Goal: Complete application form: Complete application form

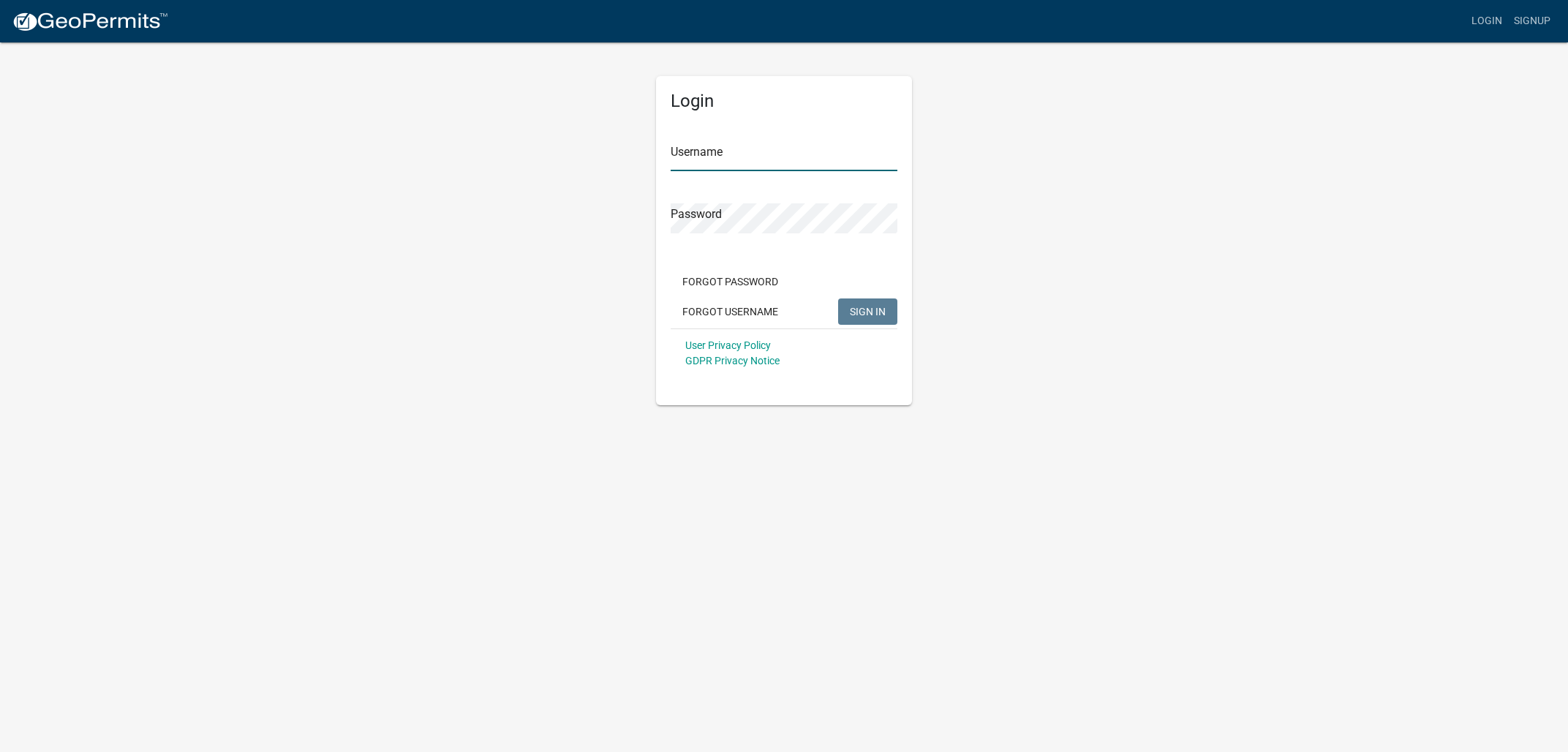
click at [738, 149] on input "Username" at bounding box center [784, 156] width 227 height 30
type input "awedmore"
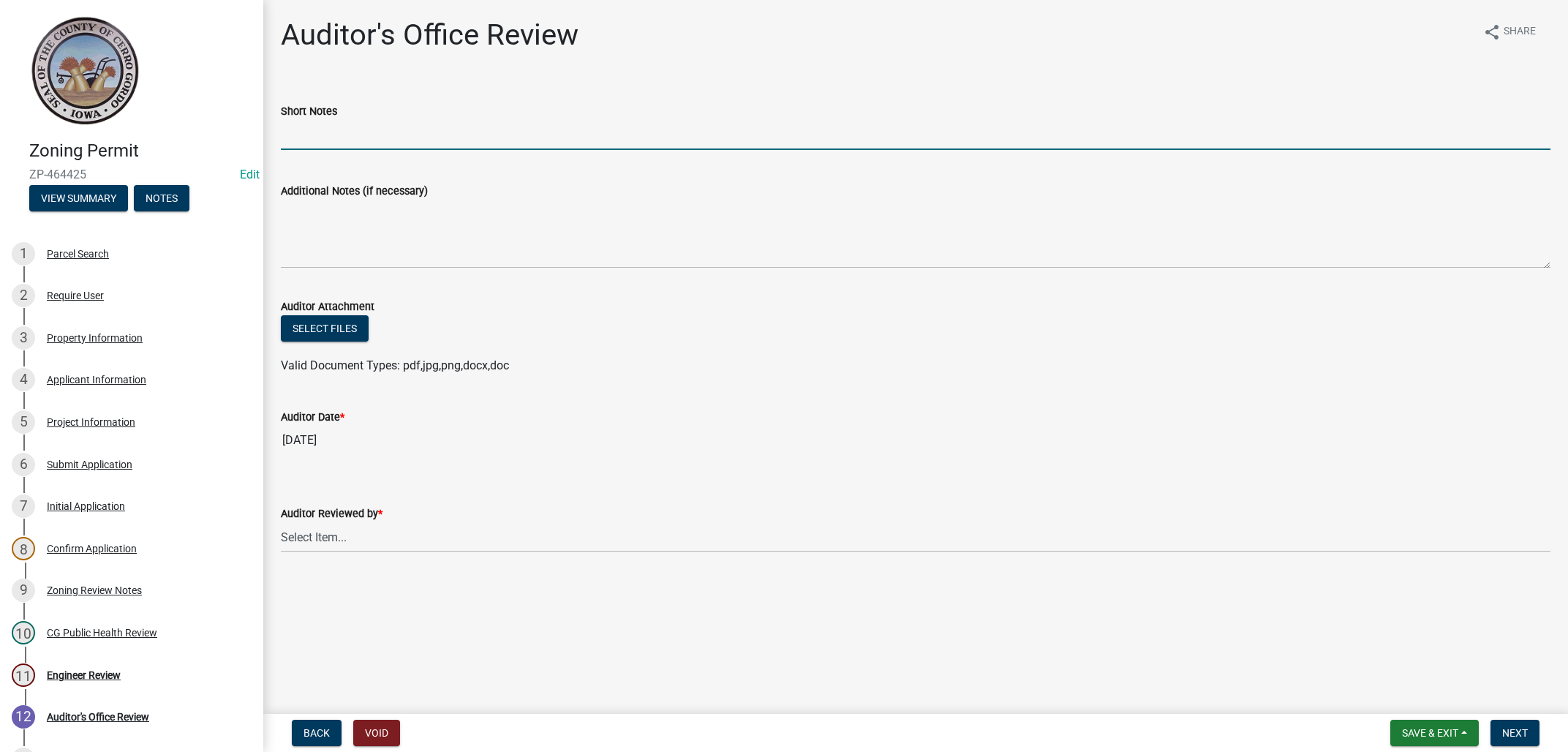
click at [306, 134] on input "Short Notes" at bounding box center [915, 135] width 1269 height 30
type input "DD60"
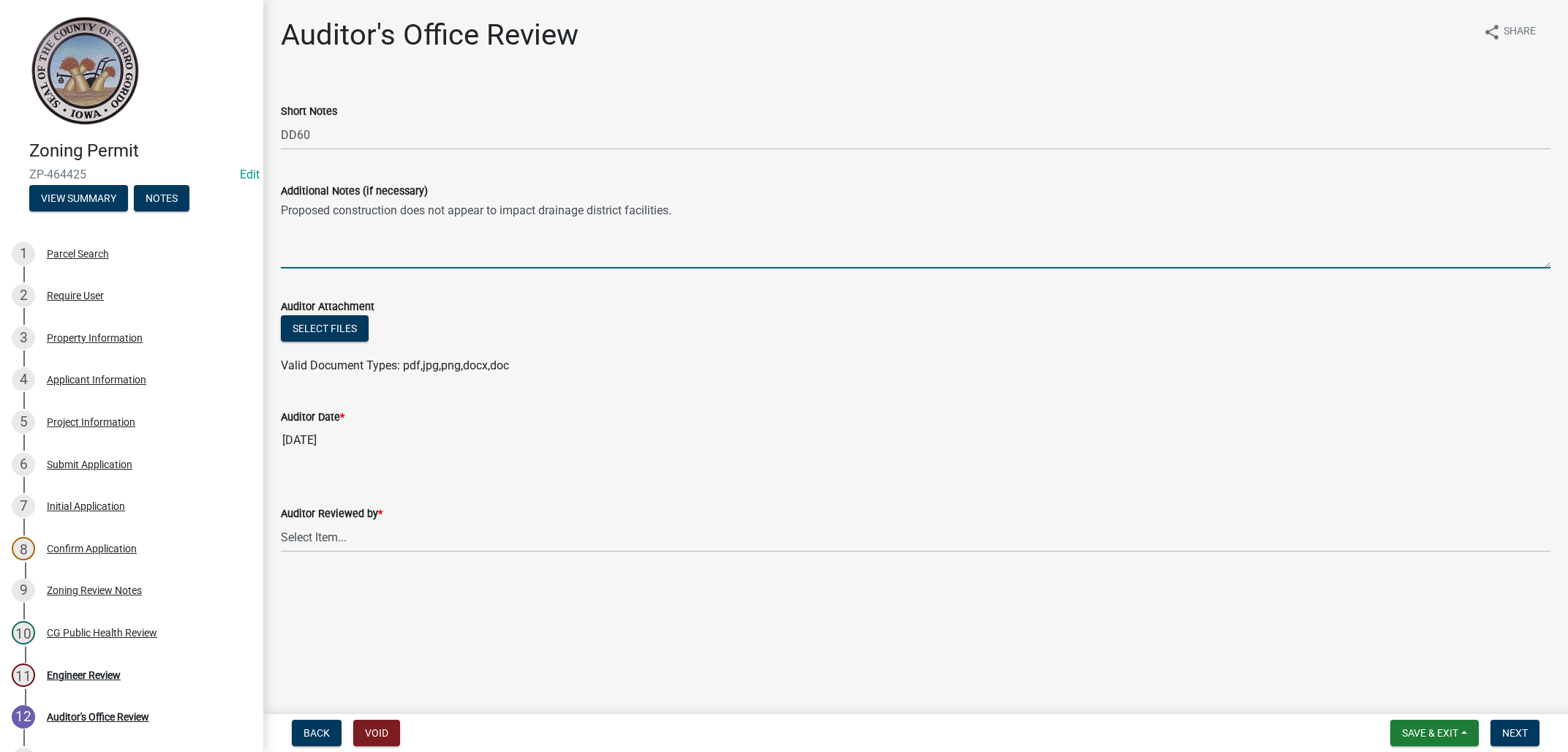
type textarea "Proposed construction does not appear to impact drainage district facilities."
click at [281, 522] on select "Select Item... Adam Wedmore Sandy Shonka" at bounding box center [915, 537] width 1269 height 30
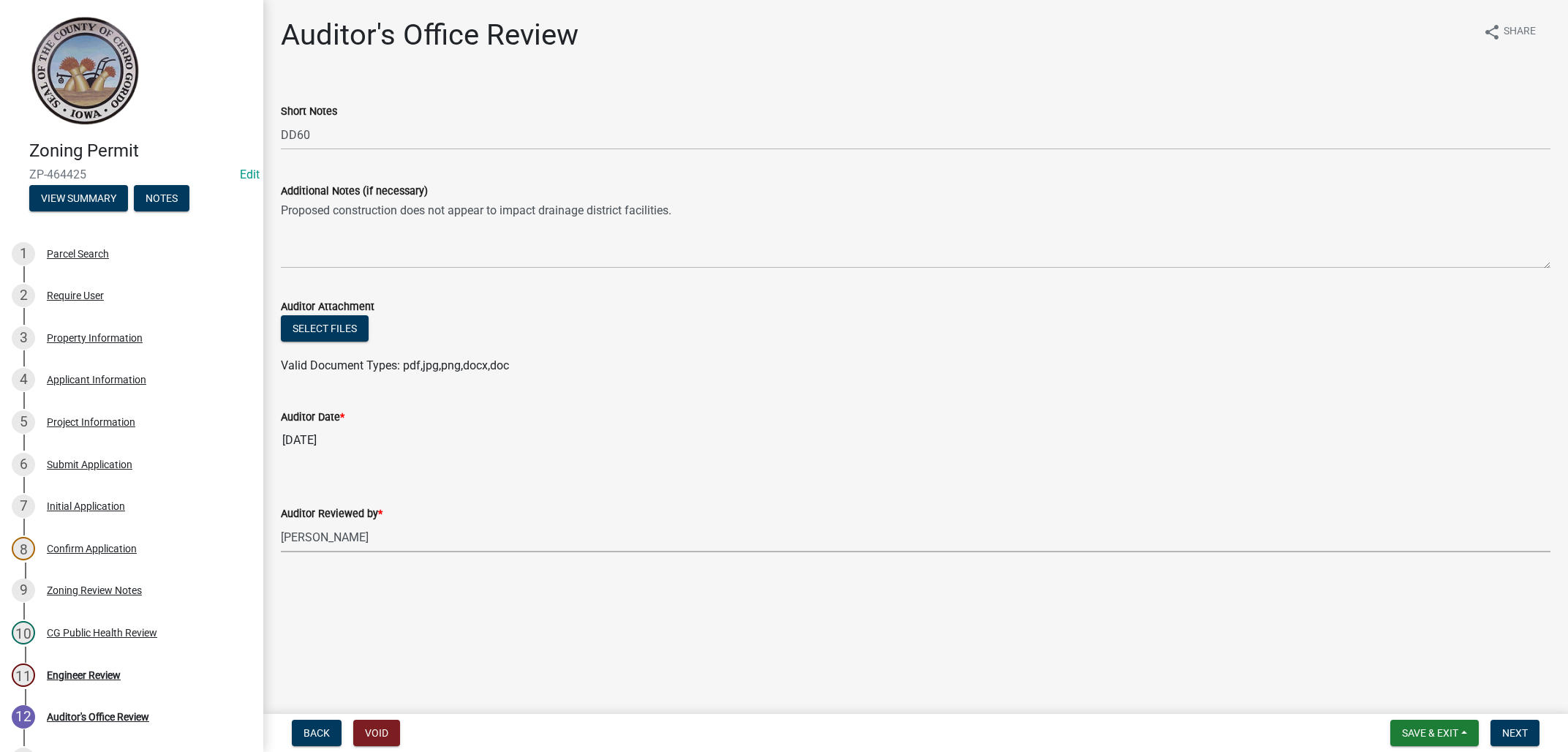
click option "Adam Wedmore" at bounding box center [0, 0] width 0 height 0
select select "22825c6f-7911-45a8-a3f0-e7c66663f32a"
click at [1528, 735] on button "Next" at bounding box center [1515, 733] width 49 height 26
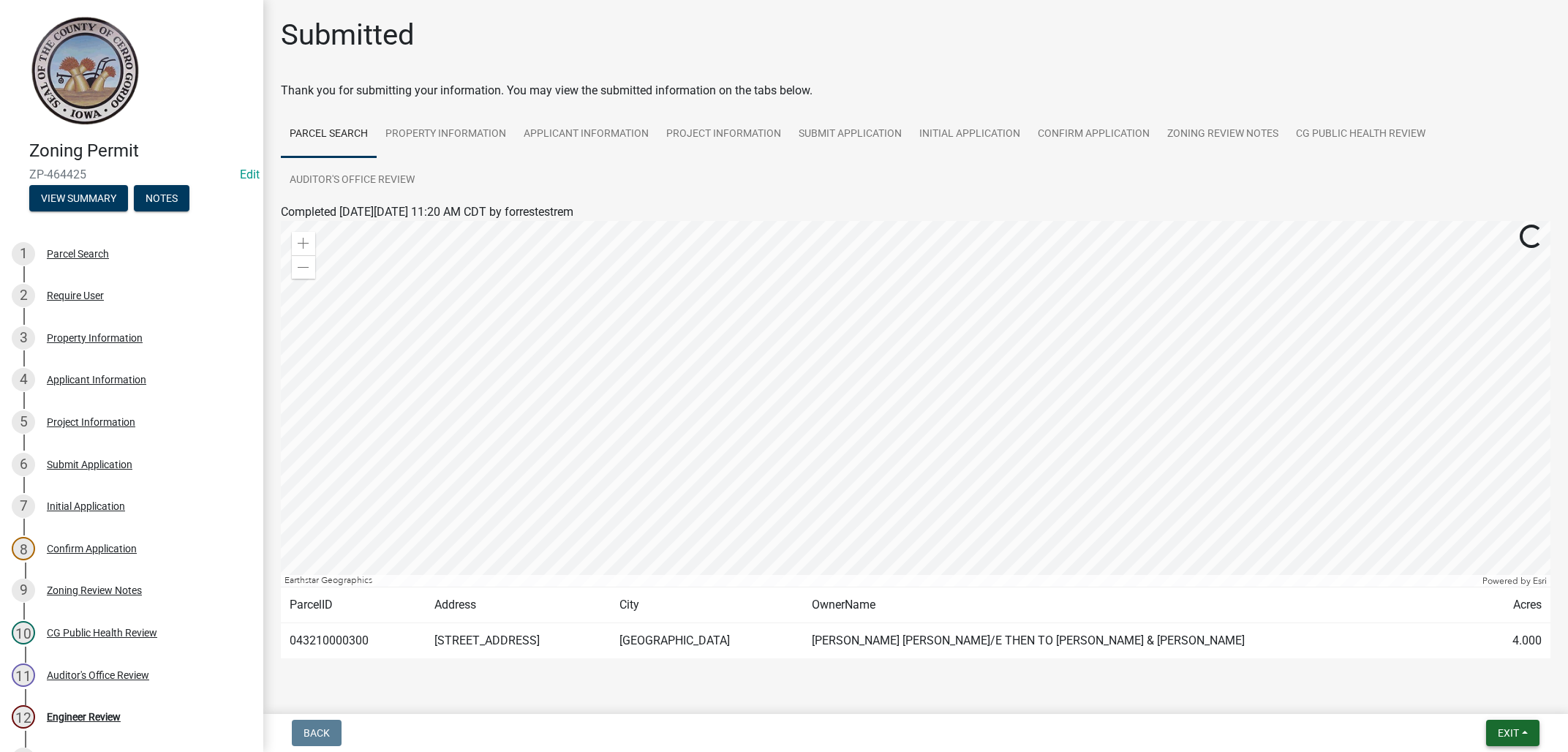
click at [1509, 742] on button "Exit" at bounding box center [1513, 733] width 54 height 26
click at [1474, 697] on button "Save & Exit" at bounding box center [1480, 695] width 117 height 35
